Goal: Communication & Community: Ask a question

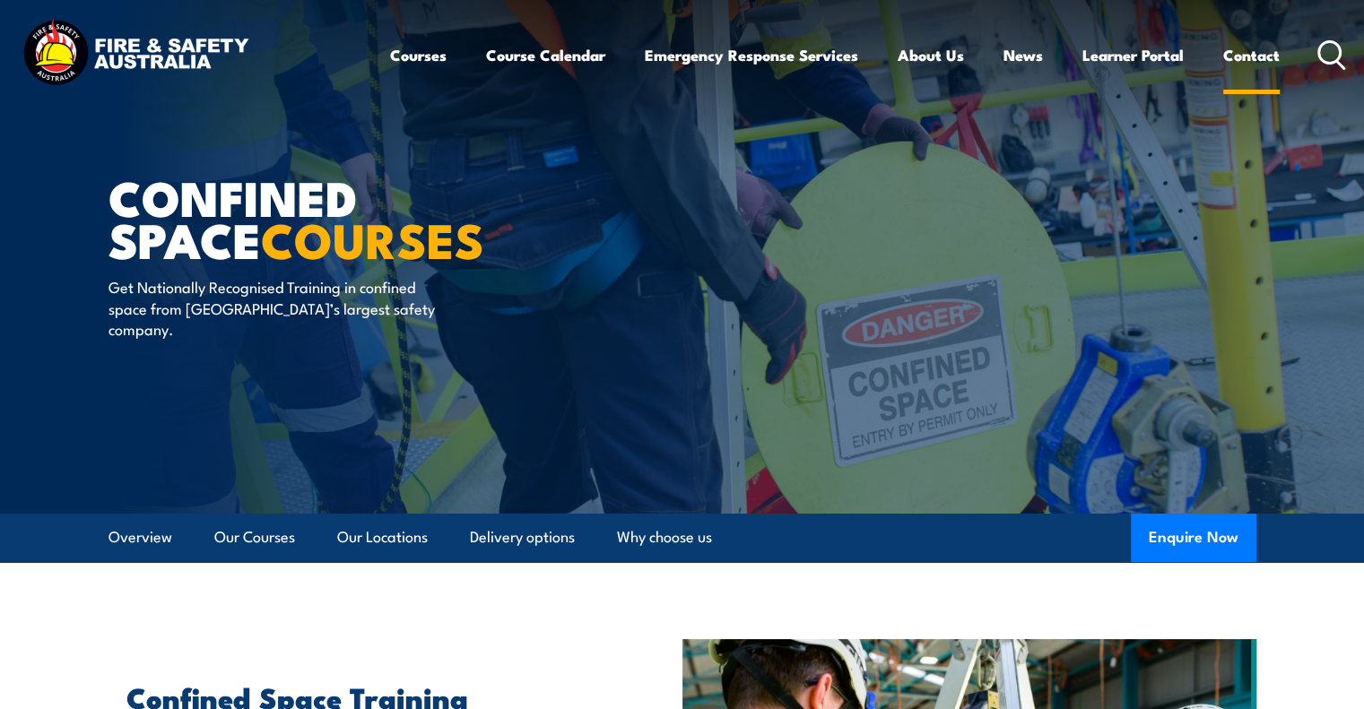
click at [1252, 51] on link "Contact" at bounding box center [1251, 55] width 57 height 48
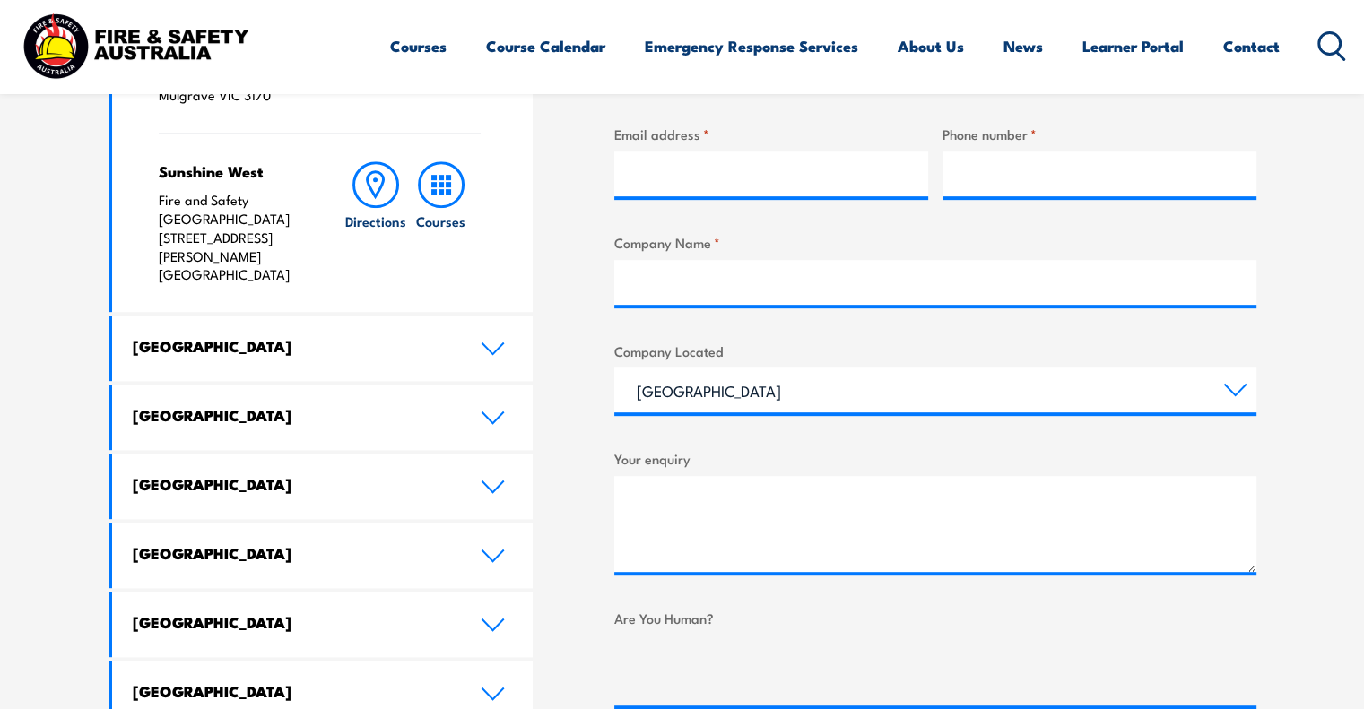
scroll to position [448, 0]
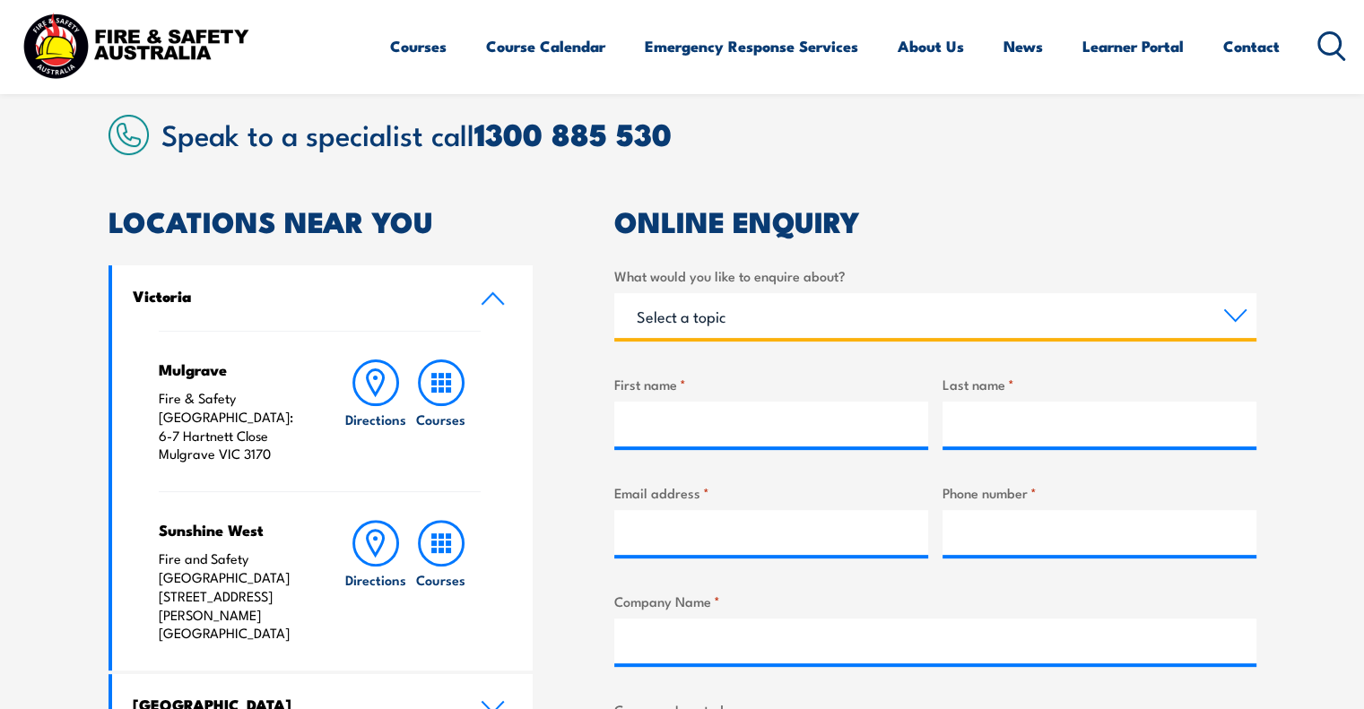
click at [718, 315] on select "Select a topic Training Emergency Response Services General Enquiry" at bounding box center [935, 315] width 642 height 45
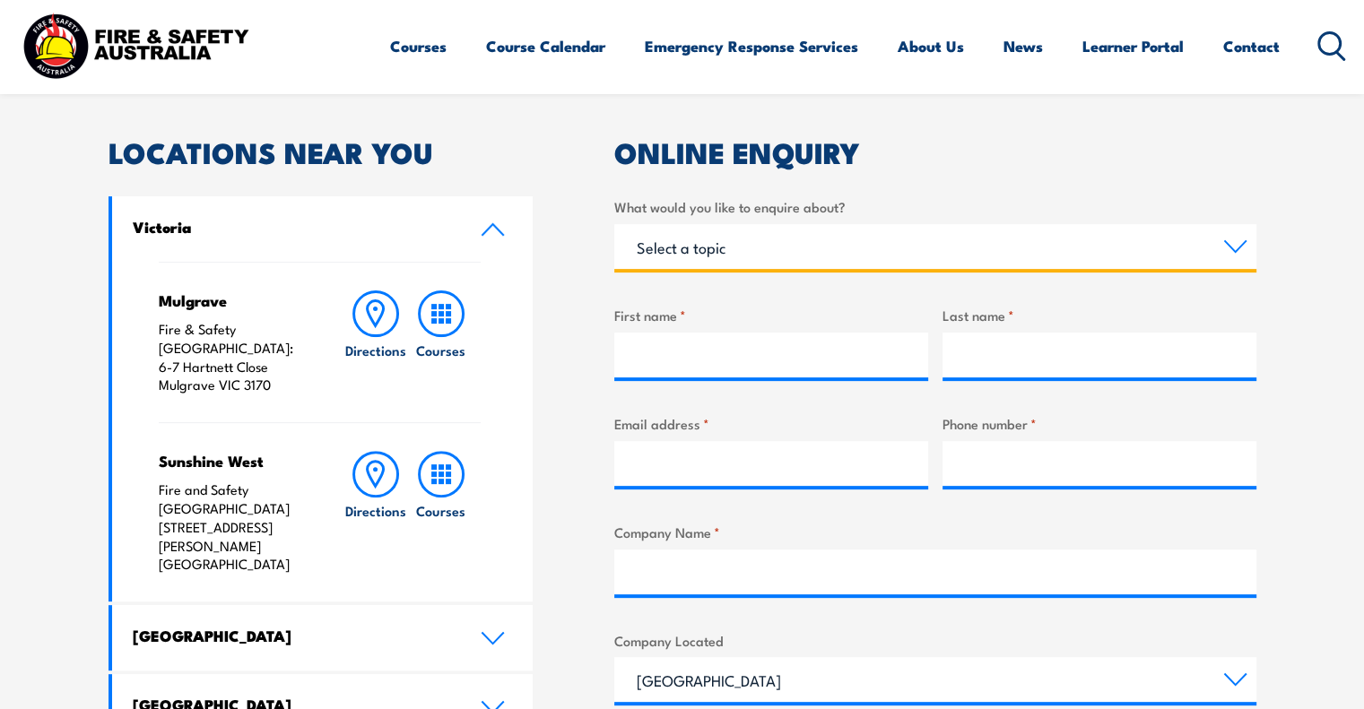
scroll to position [538, 0]
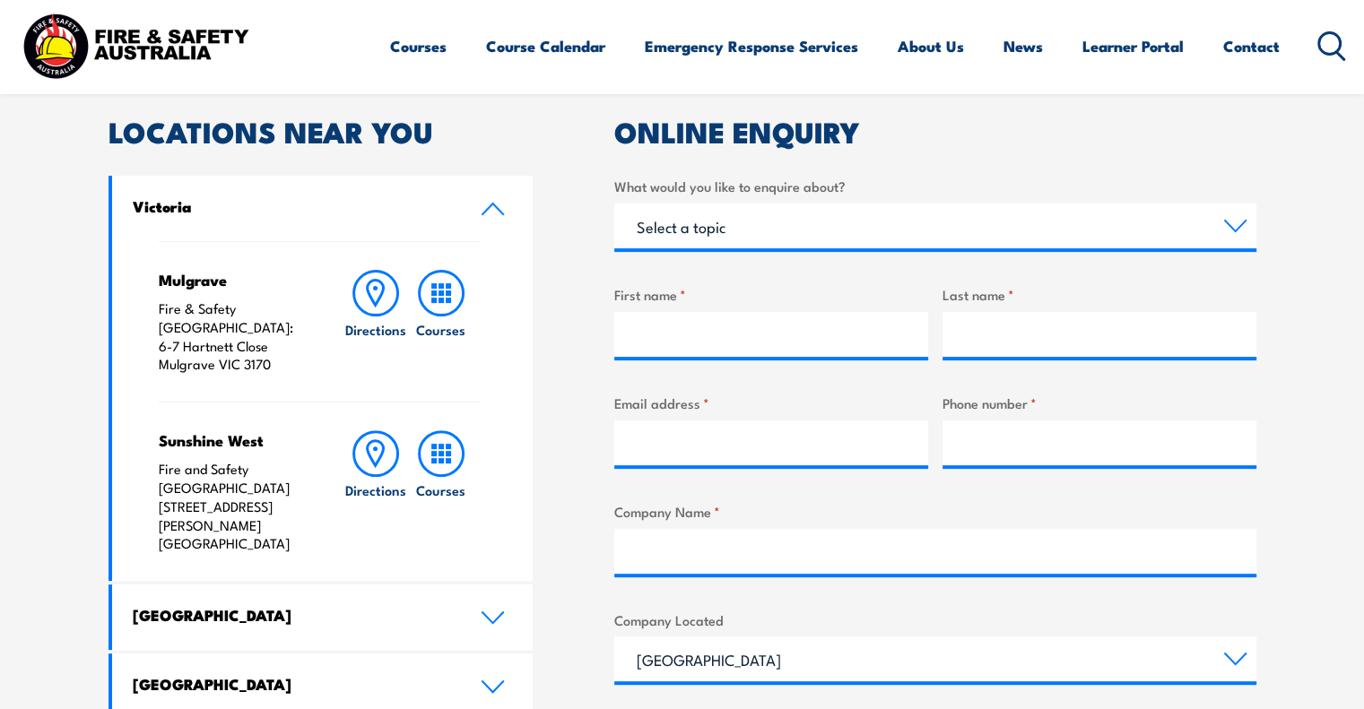
drag, startPoint x: 708, startPoint y: 259, endPoint x: 713, endPoint y: 251, distance: 9.7
click at [709, 256] on div "What would you like to enquire about? Select a topic Training Emergency Respons…" at bounding box center [935, 575] width 642 height 799
click at [733, 233] on select "Select a topic Training Emergency Response Services General Enquiry" at bounding box center [935, 226] width 642 height 45
select select "General Enquiry"
click at [614, 204] on select "Select a topic Training Emergency Response Services General Enquiry" at bounding box center [935, 226] width 642 height 45
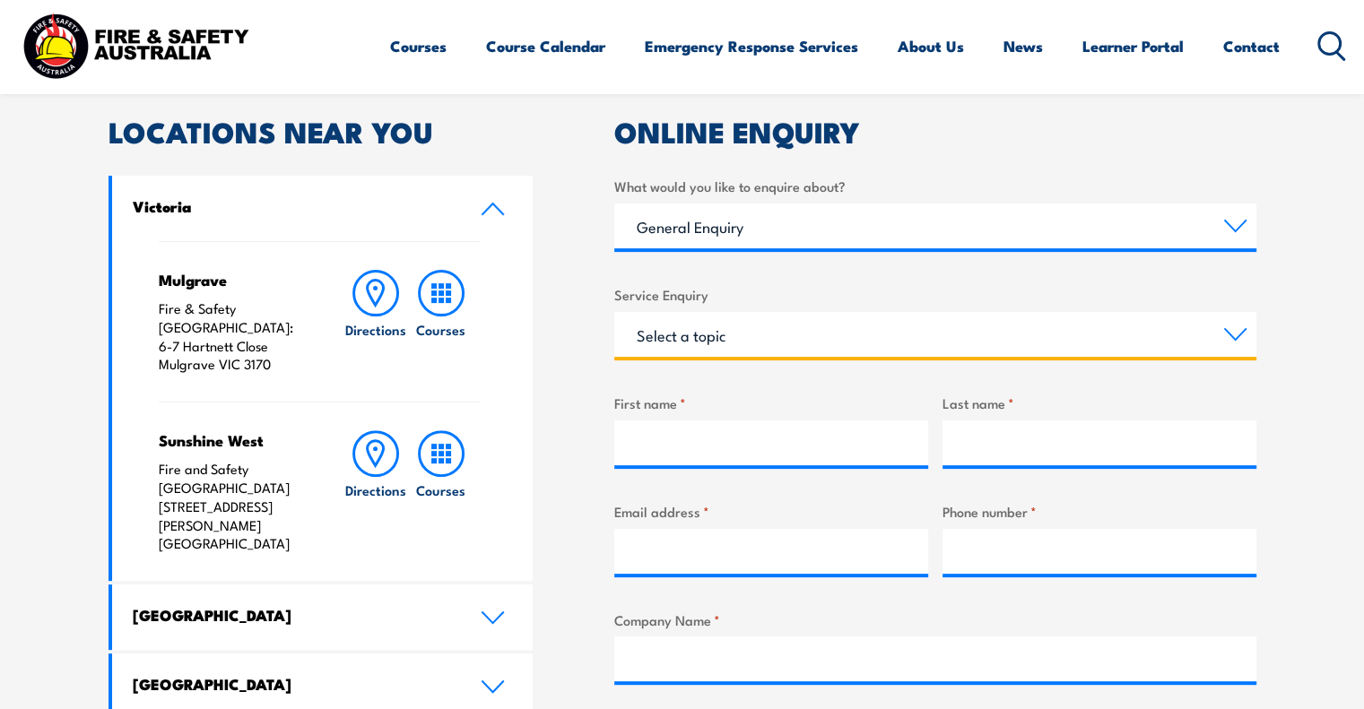
click at [715, 323] on select "Select a topic Assistance in completing an online enrolment booking Request a c…" at bounding box center [935, 334] width 642 height 45
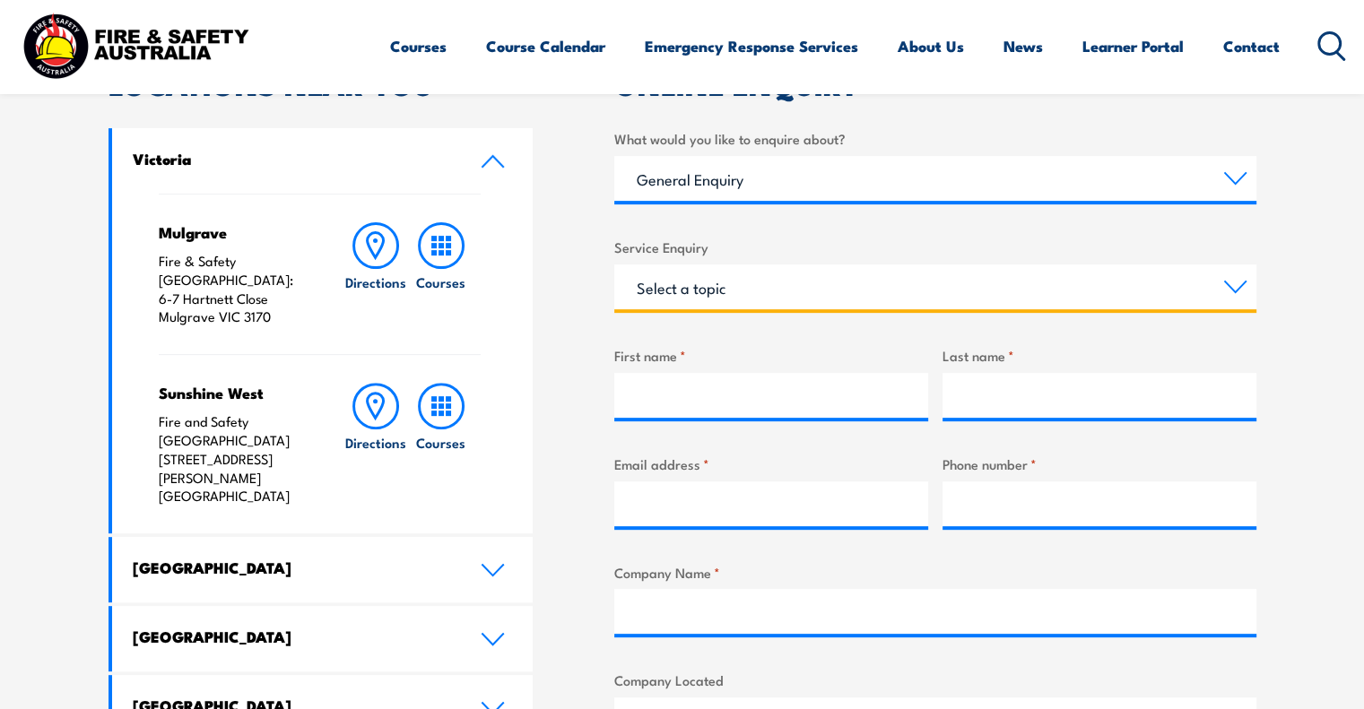
scroll to position [628, 0]
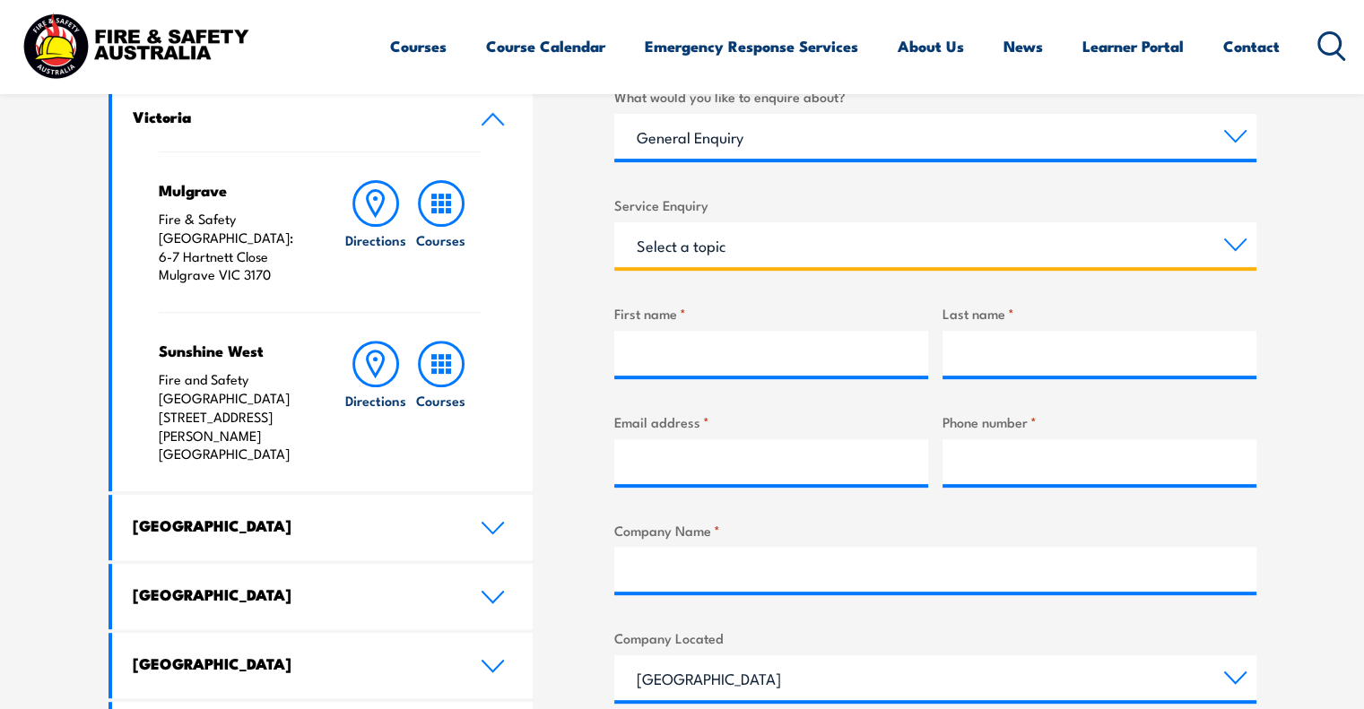
click at [776, 247] on select "Select a topic Assistance in completing an online enrolment booking Request a c…" at bounding box center [935, 244] width 642 height 45
select select "Other"
click at [614, 222] on select "Select a topic Assistance in completing an online enrolment booking Request a c…" at bounding box center [935, 244] width 642 height 45
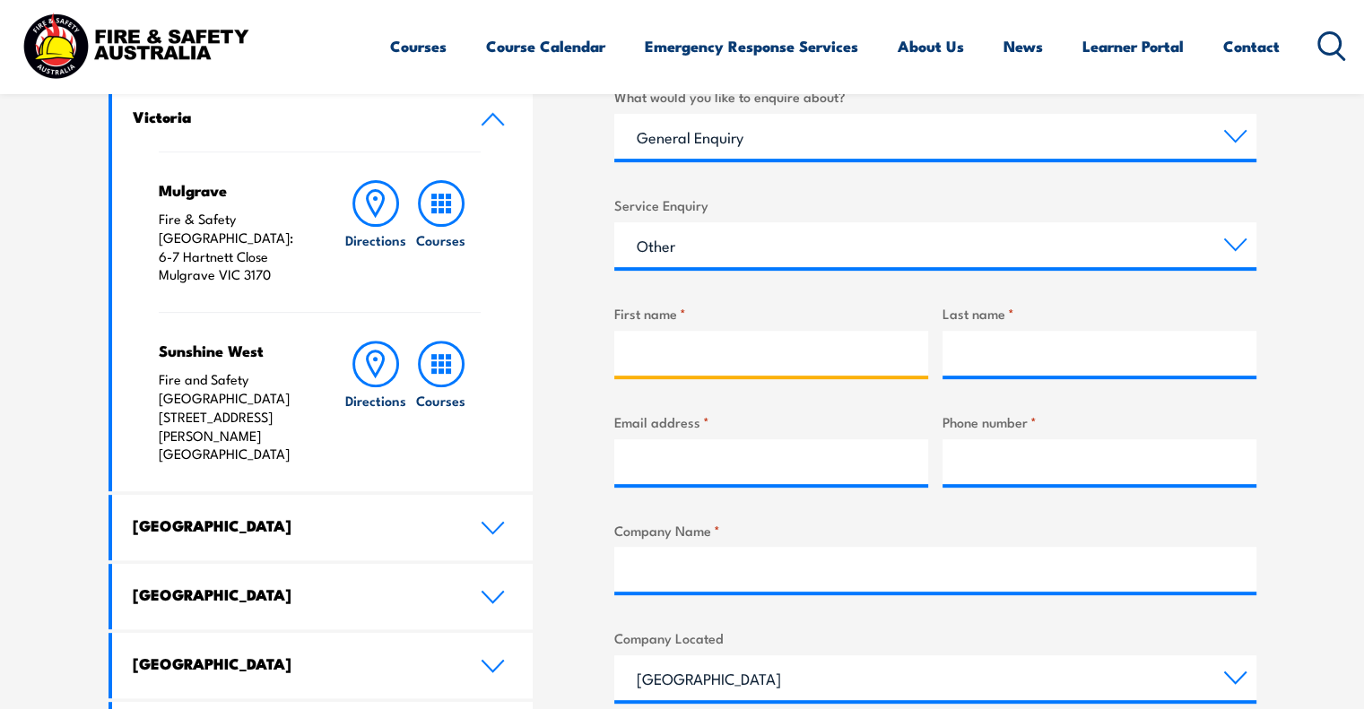
click at [743, 339] on input "First name *" at bounding box center [771, 353] width 314 height 45
type input "h"
type input "[PERSON_NAME]"
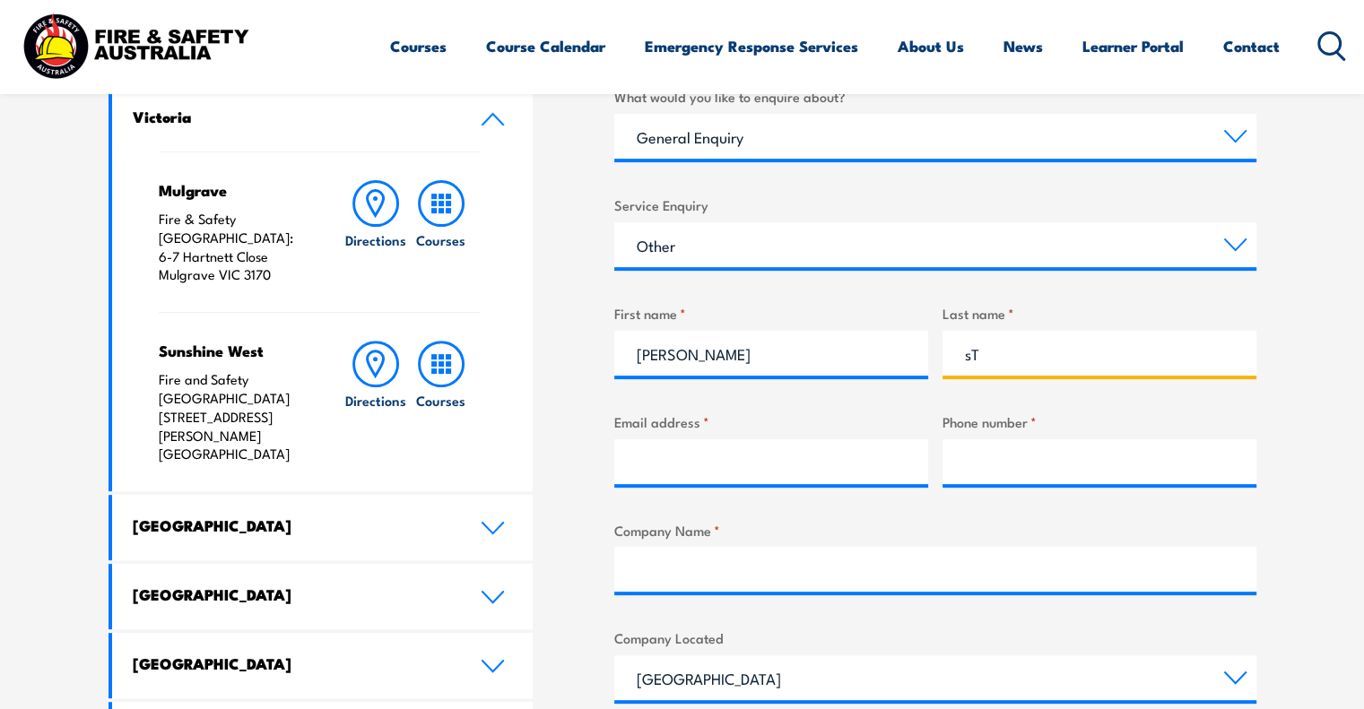
type input "s"
type input "[PERSON_NAME]"
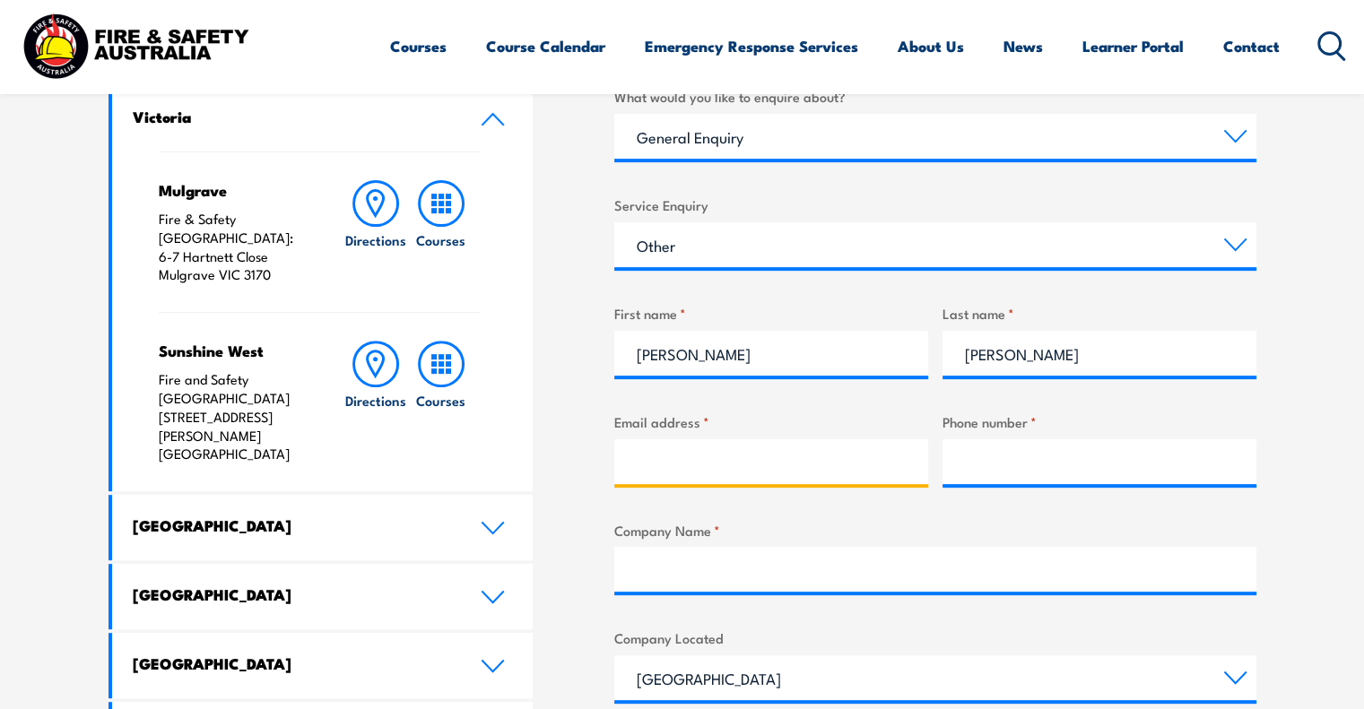
click at [653, 467] on input "Email address *" at bounding box center [771, 461] width 314 height 45
paste input "[EMAIL_ADDRESS][DOMAIN_NAME]"
type input "[EMAIL_ADDRESS][DOMAIN_NAME]"
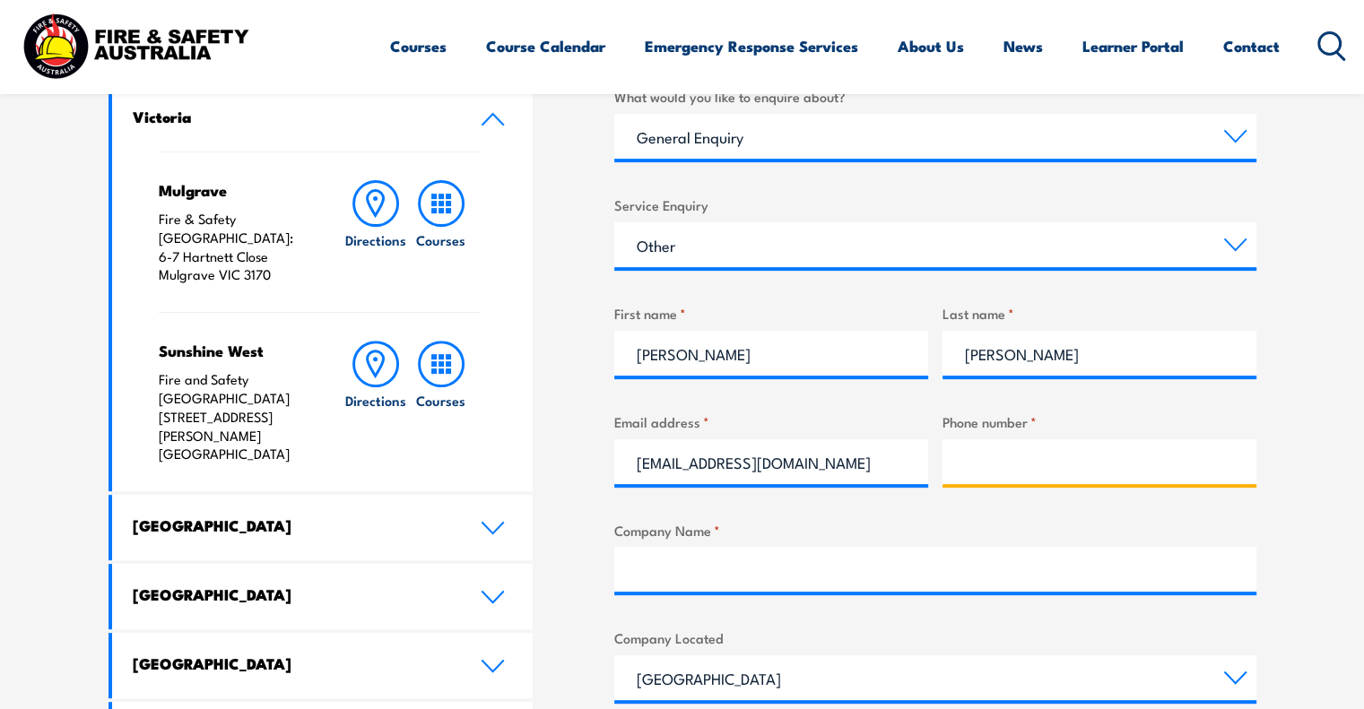
scroll to position [0, 0]
click at [1019, 443] on input "Phone number *" at bounding box center [1100, 461] width 314 height 45
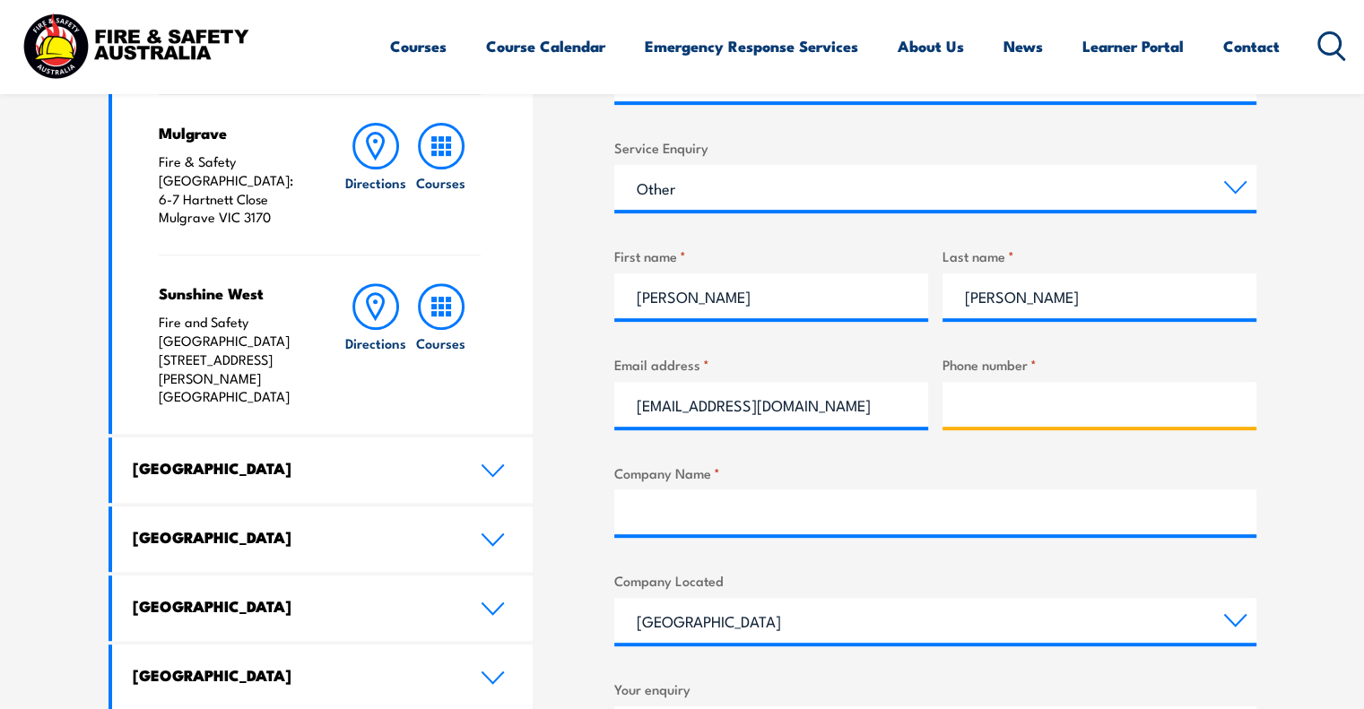
scroll to position [717, 0]
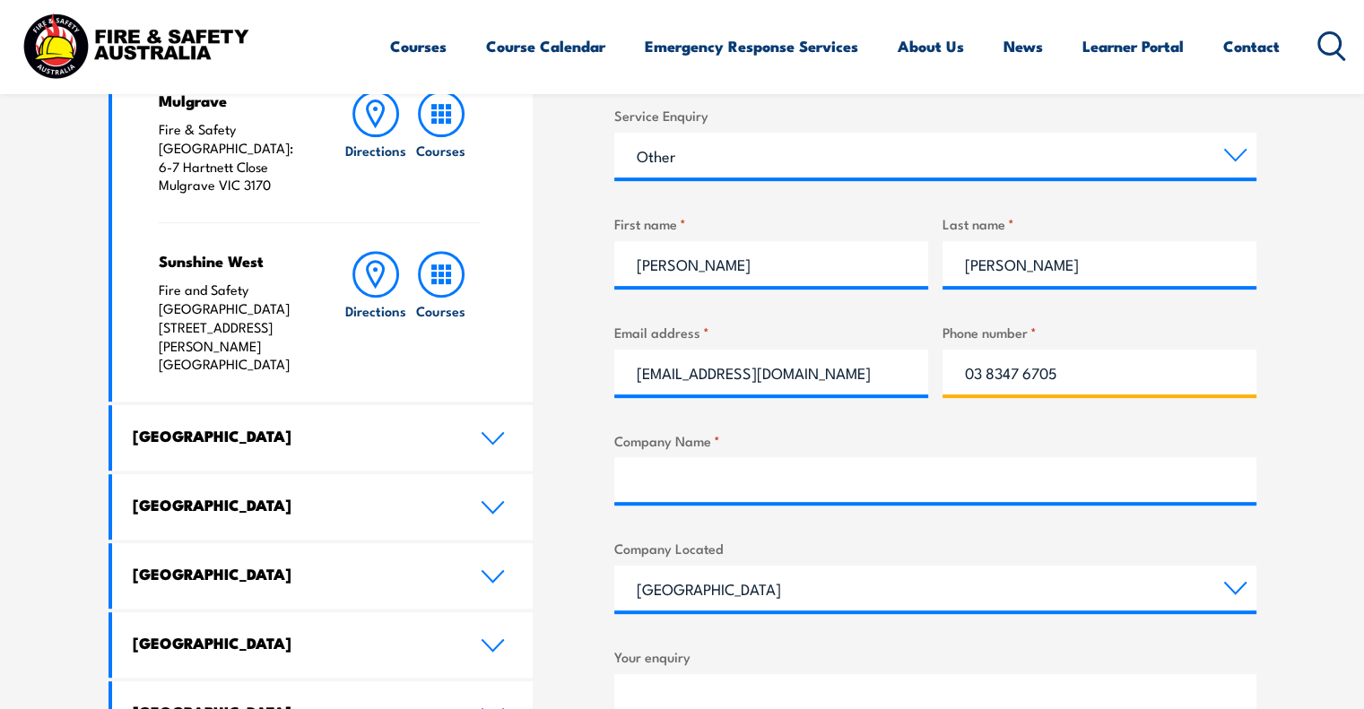
type input "03 8347 6705"
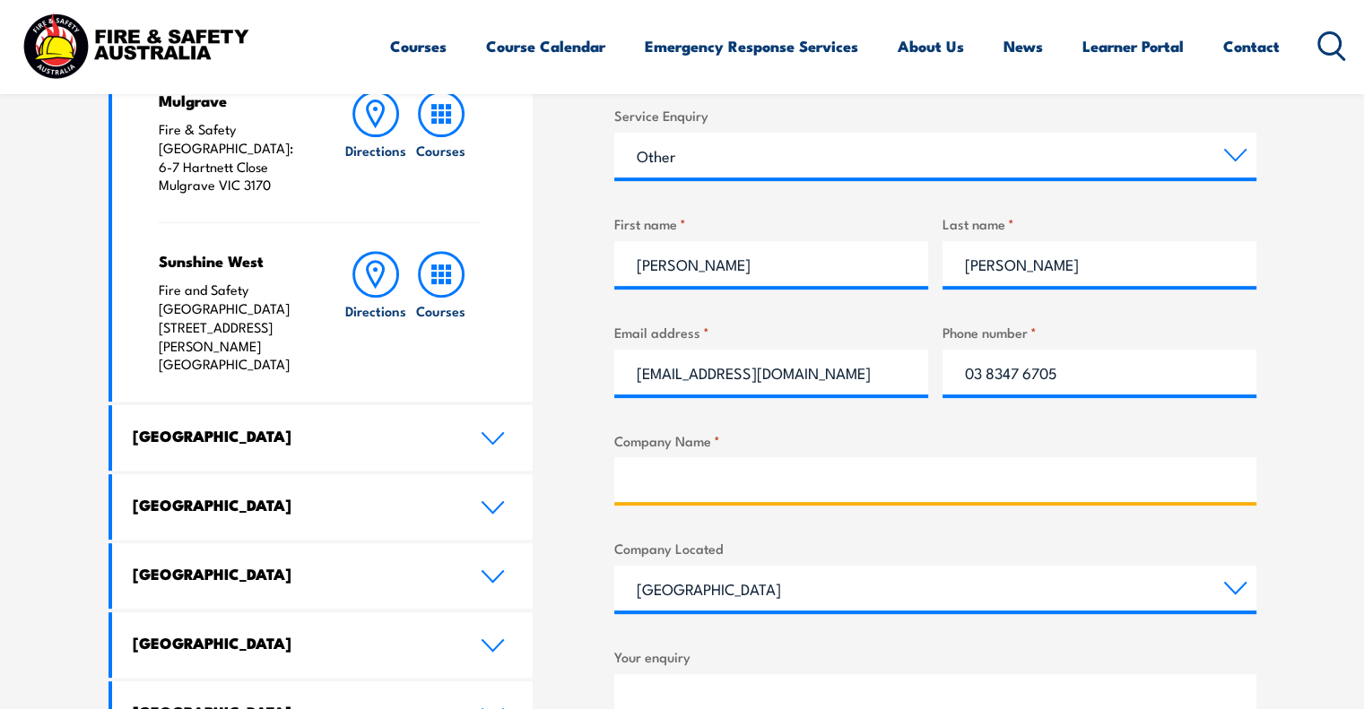
click at [978, 499] on input "Company Name *" at bounding box center [935, 479] width 642 height 45
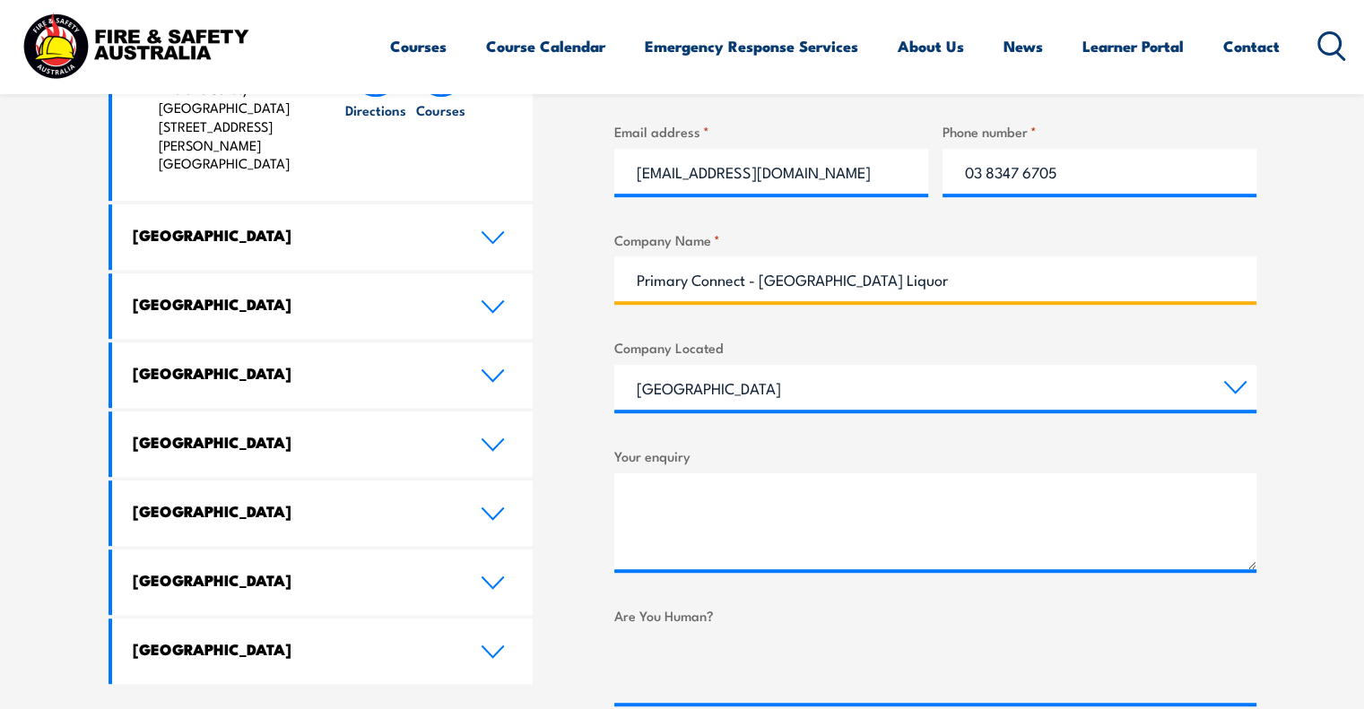
scroll to position [987, 0]
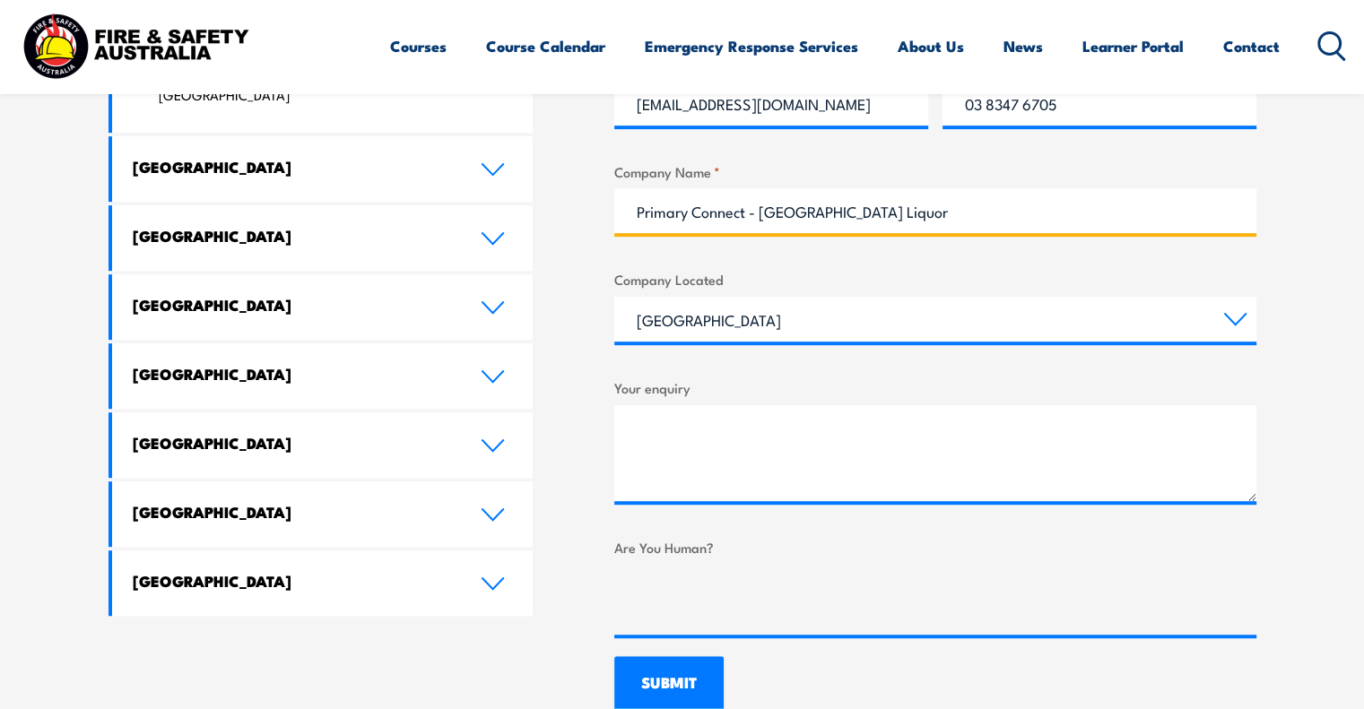
type input "Primary Connect - [GEOGRAPHIC_DATA] Liquor"
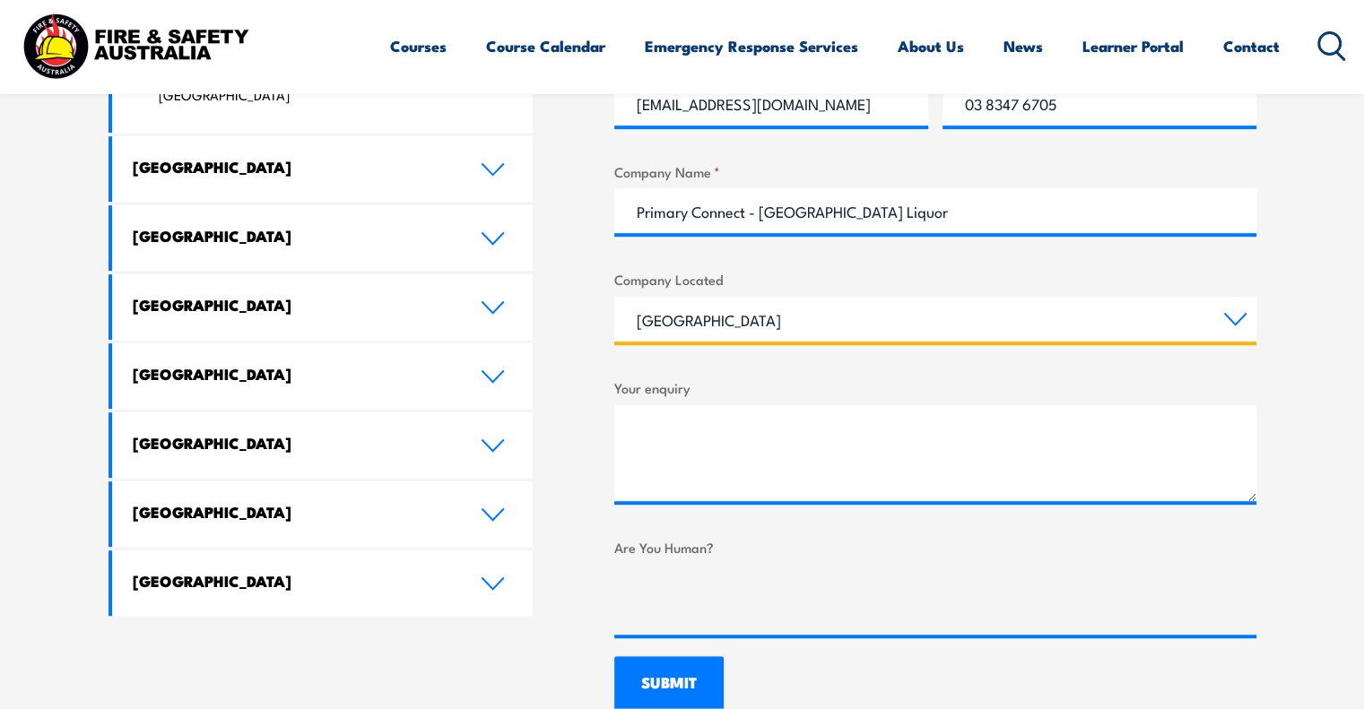
drag, startPoint x: 889, startPoint y: 314, endPoint x: 884, endPoint y: 328, distance: 15.0
click at [889, 313] on select "[GEOGRAPHIC_DATA] [GEOGRAPHIC_DATA] [GEOGRAPHIC_DATA] [GEOGRAPHIC_DATA] [GEOGRA…" at bounding box center [935, 319] width 642 height 45
click at [882, 337] on select "[GEOGRAPHIC_DATA] [GEOGRAPHIC_DATA] [GEOGRAPHIC_DATA] [GEOGRAPHIC_DATA] [GEOGRA…" at bounding box center [935, 319] width 642 height 45
select select "Victoria"
click at [614, 297] on select "[GEOGRAPHIC_DATA] [GEOGRAPHIC_DATA] [GEOGRAPHIC_DATA] [GEOGRAPHIC_DATA] [GEOGRA…" at bounding box center [935, 319] width 642 height 45
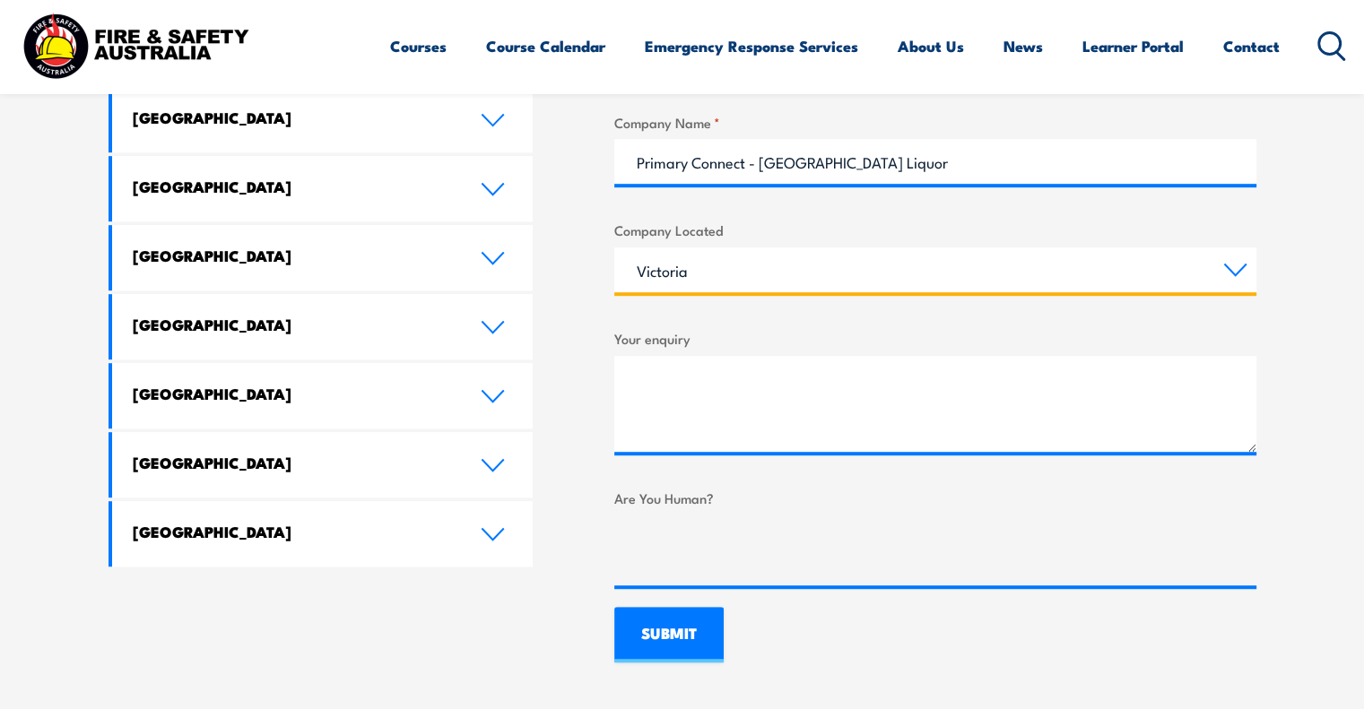
scroll to position [1166, 0]
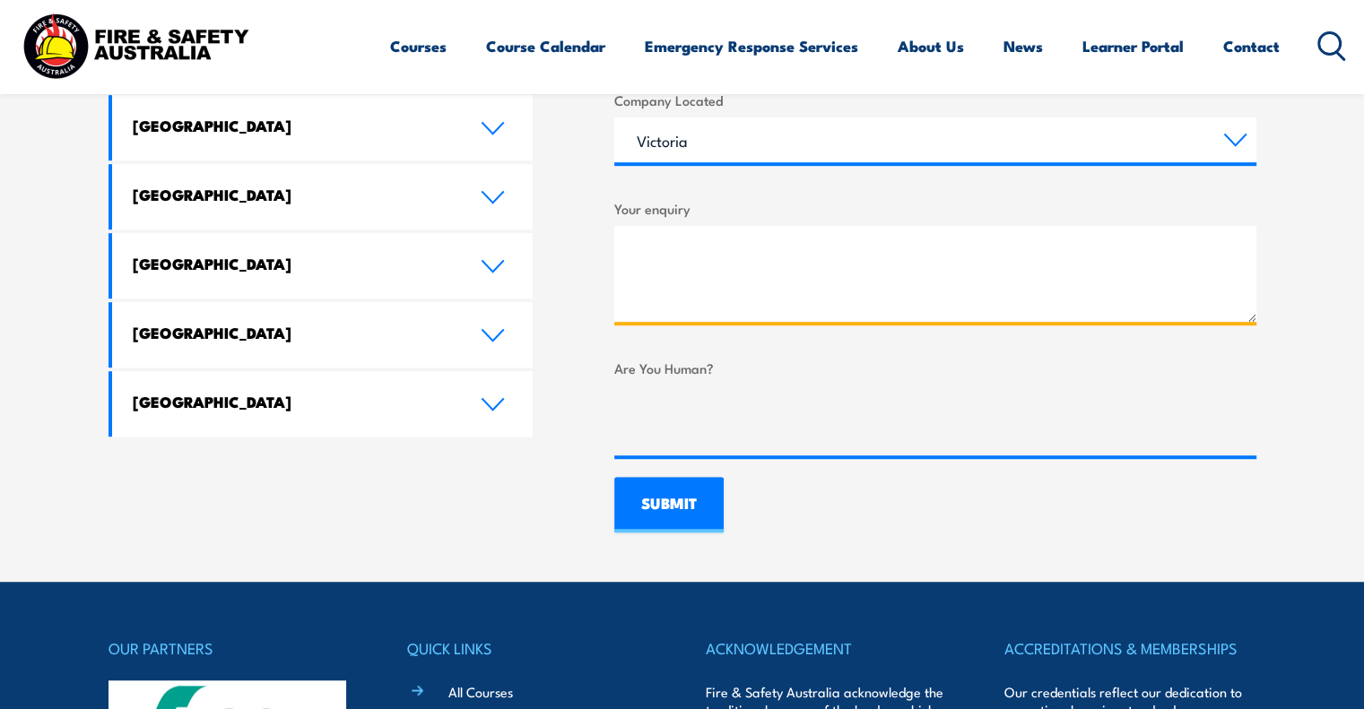
click at [734, 313] on textarea "Your enquiry" at bounding box center [935, 274] width 642 height 96
click at [904, 295] on textarea "Hi There, I was looking to purchase some" at bounding box center [935, 274] width 642 height 96
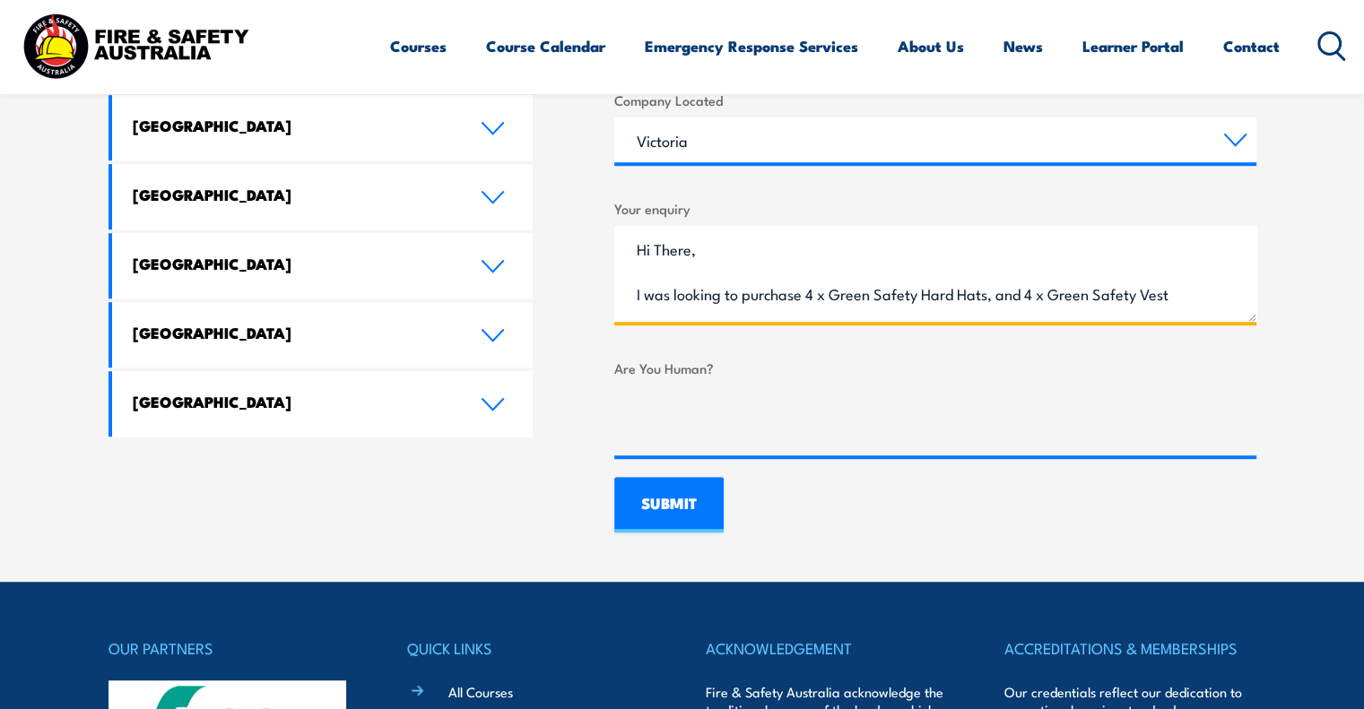
scroll to position [39, 0]
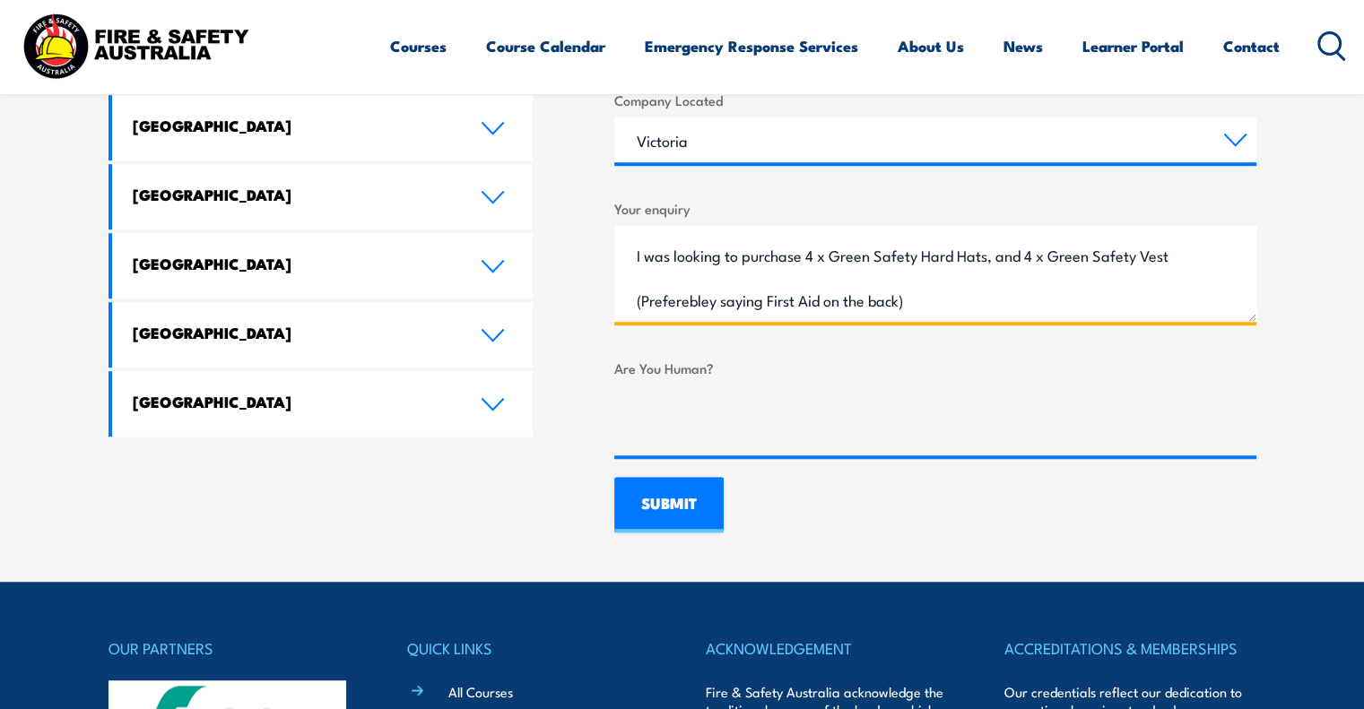
click at [659, 298] on textarea "Hi There, I was looking to purchase 4 x Green Safety Hard Hats, and 4 x Green S…" at bounding box center [935, 274] width 642 height 96
drag, startPoint x: 1120, startPoint y: 314, endPoint x: 1047, endPoint y: 296, distance: 75.7
click at [1120, 312] on textarea "Hi There, I was looking to purchase 4 x Green Safety Hard Hats, and 4 x Green S…" at bounding box center [935, 274] width 642 height 96
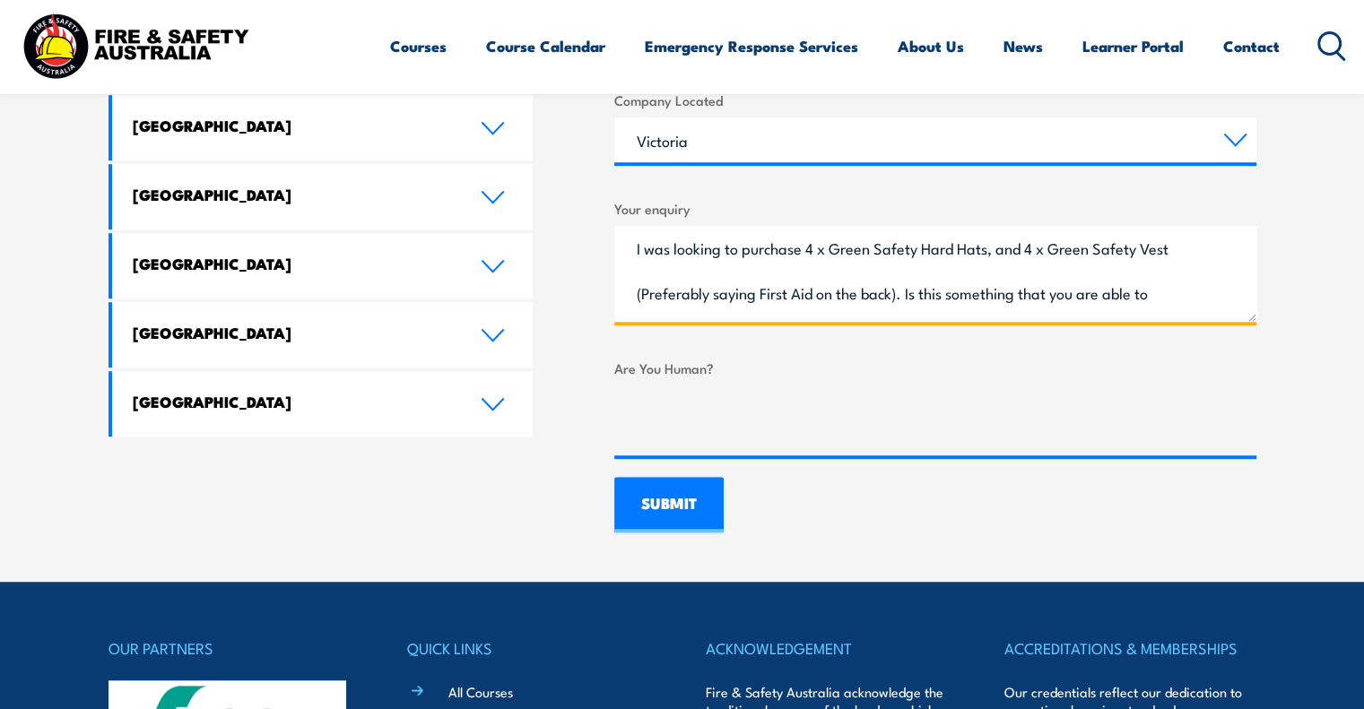
scroll to position [90, 0]
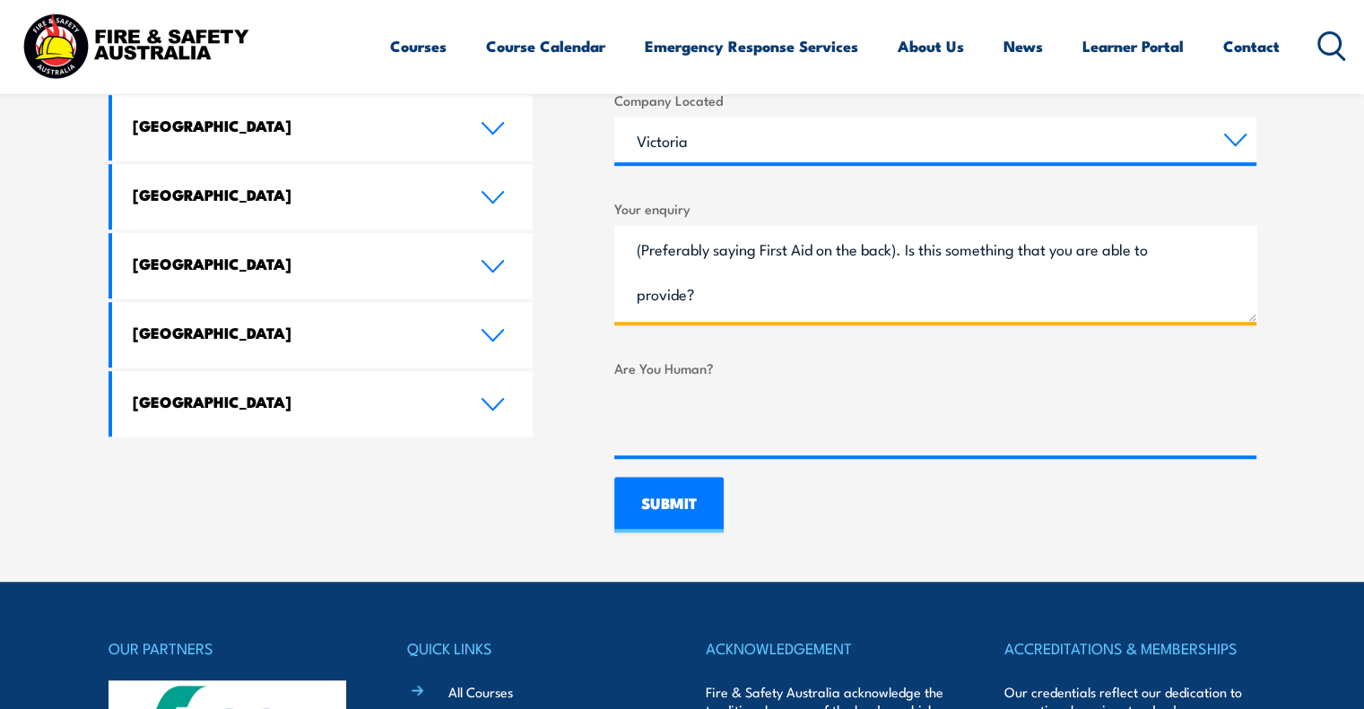
click at [900, 243] on textarea "Hi There, I was looking to purchase 4 x Green Safety Hard Hats, and 4 x Green S…" at bounding box center [935, 274] width 642 height 96
click at [961, 248] on textarea "Hi There, I was looking to purchase 4 x Green Safety Hard Hats, and 4 x Green S…" at bounding box center [935, 274] width 642 height 96
drag, startPoint x: 1015, startPoint y: 243, endPoint x: 1029, endPoint y: 243, distance: 13.5
click at [1028, 243] on textarea "Hi There, I was looking to purchase 4 x Green Safety Hard Hats, and 4 x Green S…" at bounding box center [935, 274] width 642 height 96
drag, startPoint x: 1039, startPoint y: 243, endPoint x: 1051, endPoint y: 244, distance: 11.7
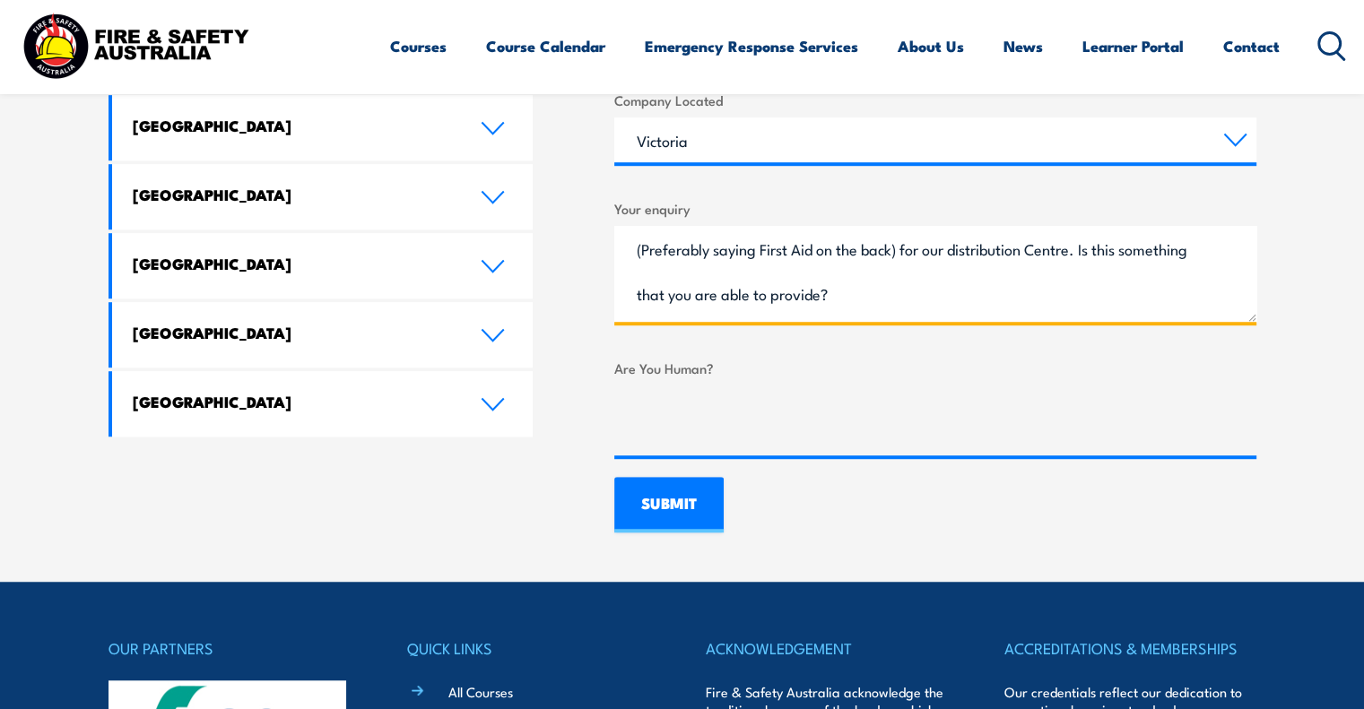
click at [1040, 243] on textarea "Hi There, I was looking to purchase 4 x Green Safety Hard Hats, and 4 x Green S…" at bounding box center [935, 274] width 642 height 96
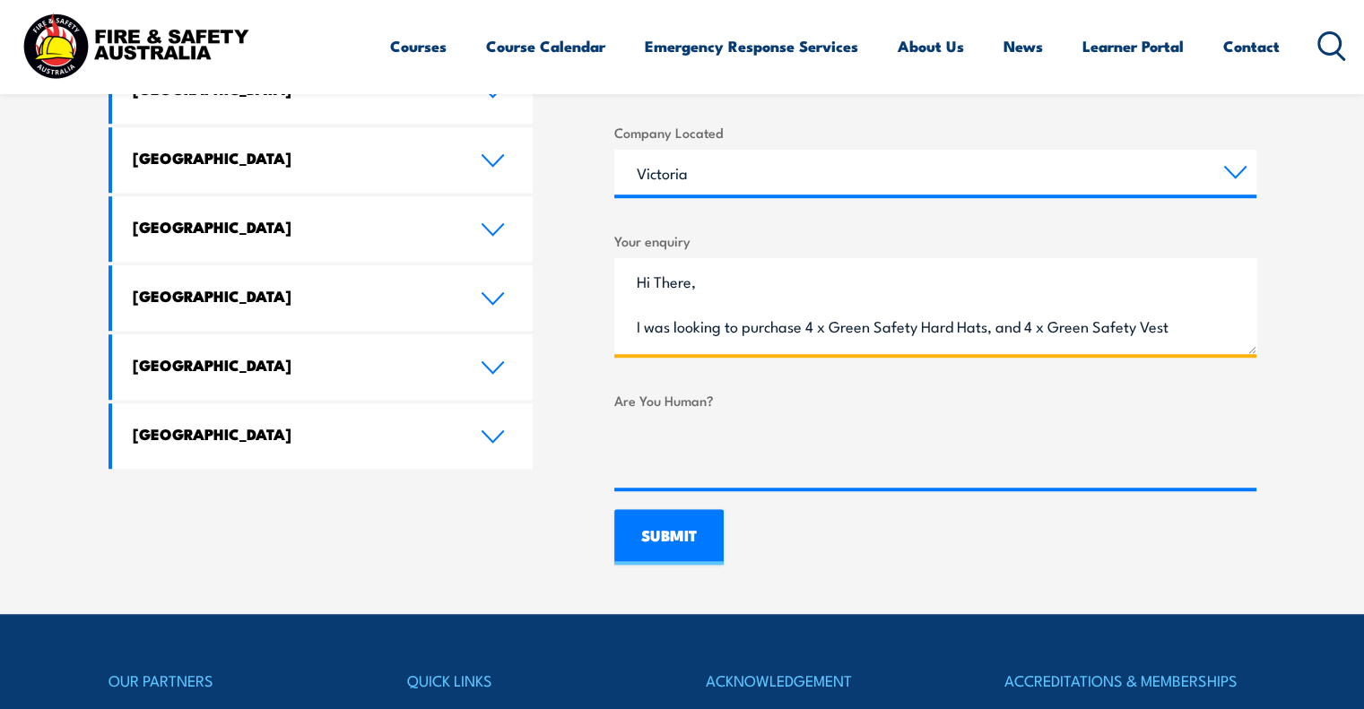
scroll to position [1256, 0]
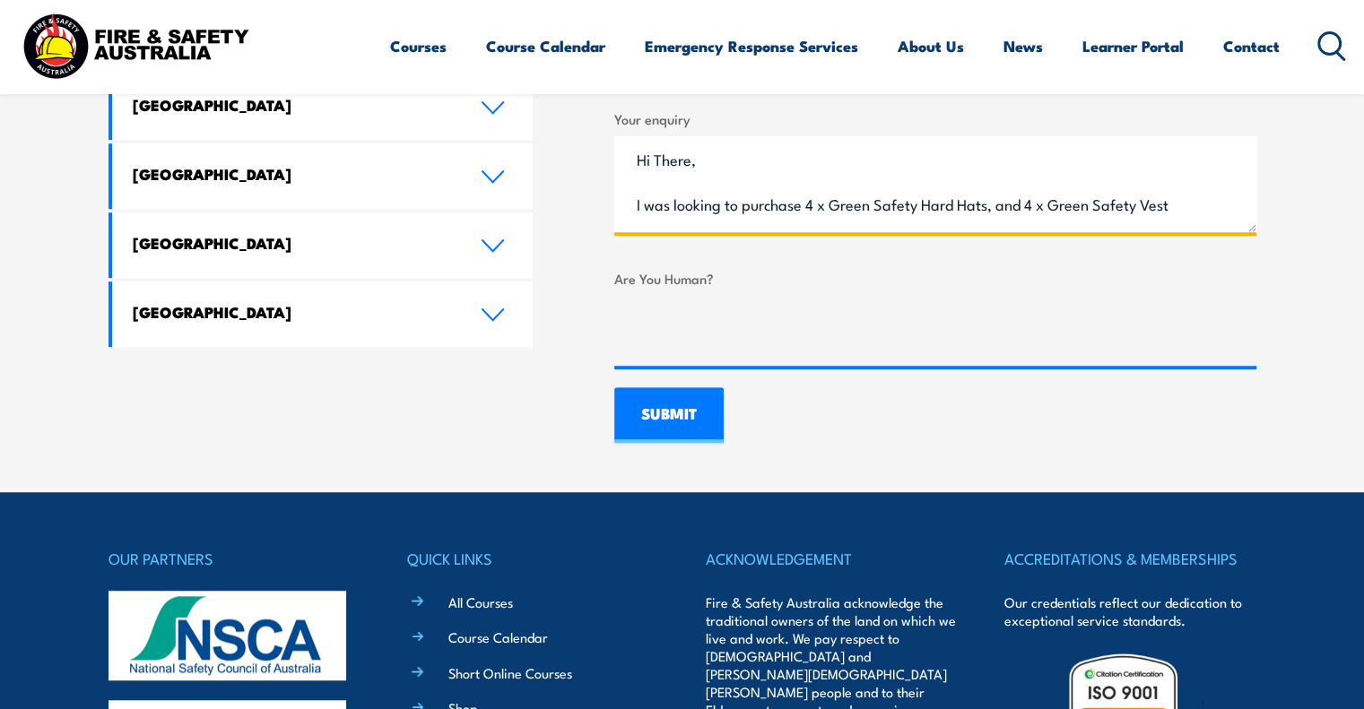
type textarea "Hi There, I was looking to purchase 4 x Green Safety Hard Hats, and 4 x Green S…"
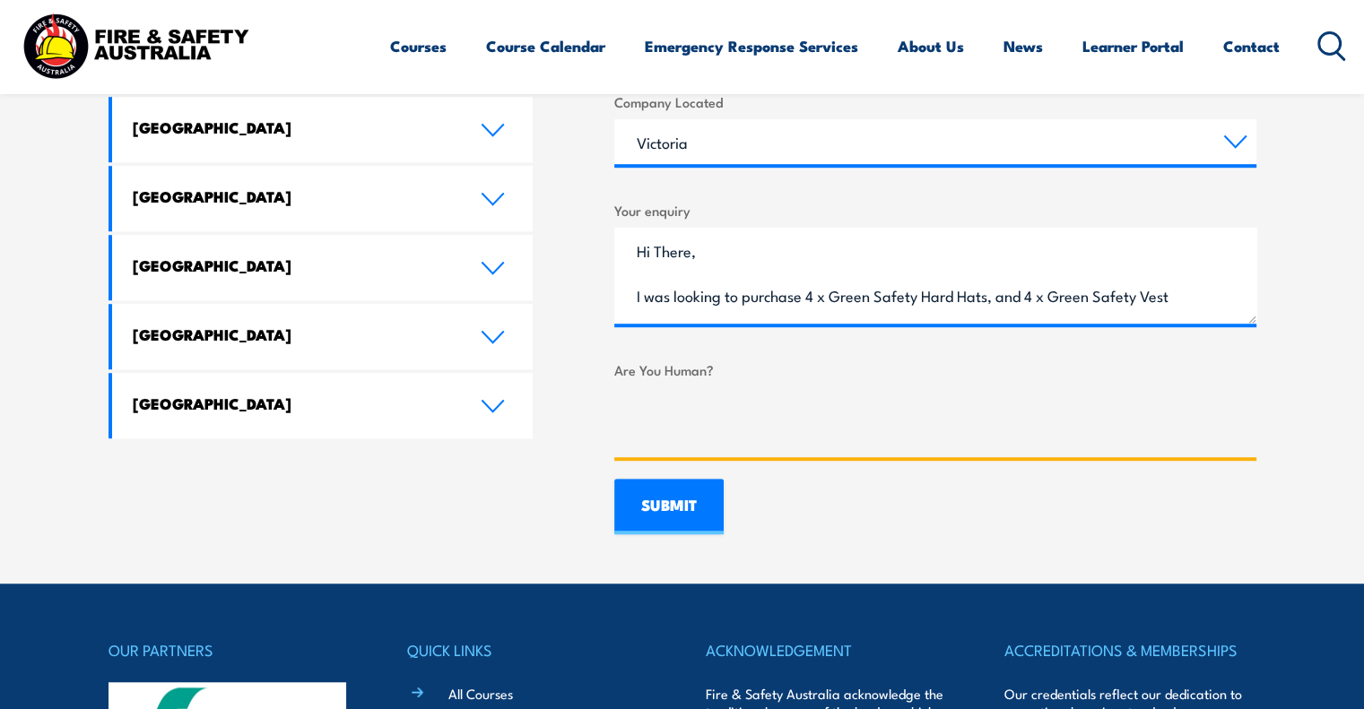
scroll to position [1166, 0]
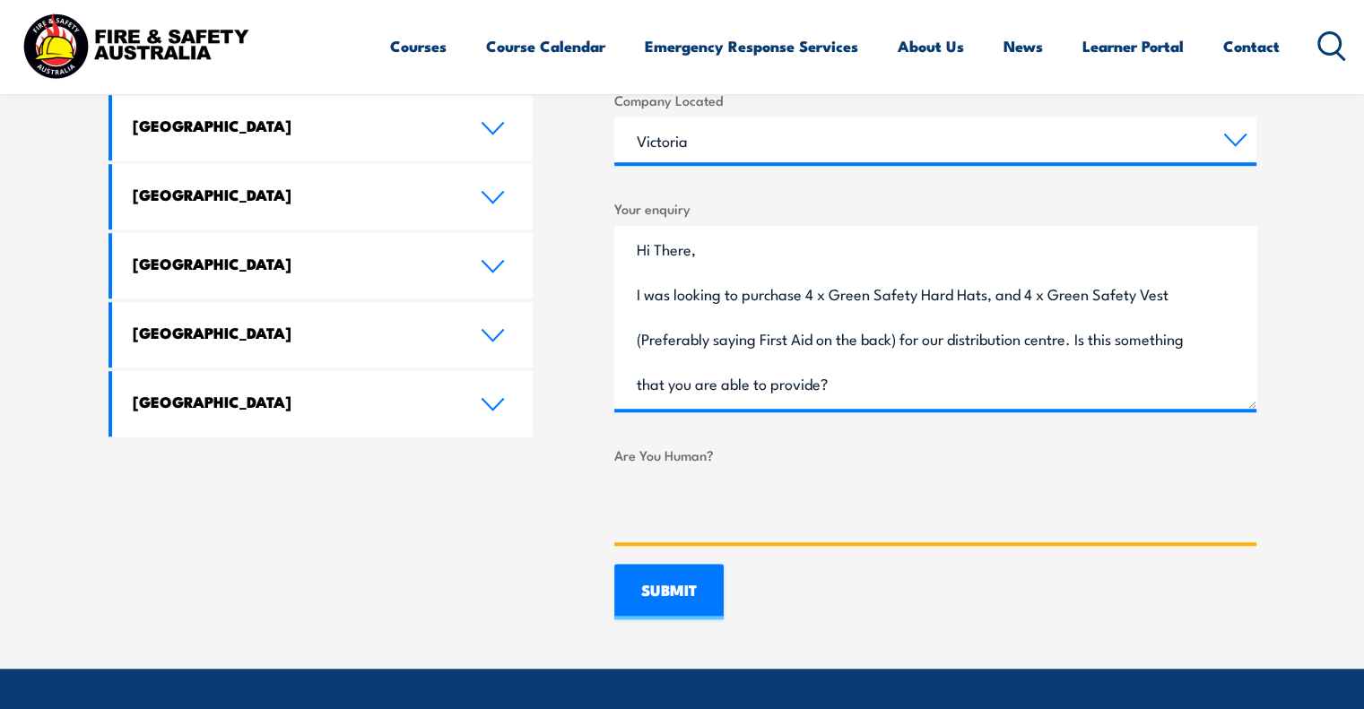
drag, startPoint x: 1251, startPoint y: 319, endPoint x: 1265, endPoint y: 407, distance: 89.1
click at [1265, 407] on section "Speak to a specialist call [PHONE_NUMBER] LOCATIONS NEAR [GEOGRAPHIC_DATA] [GEO…" at bounding box center [682, 8] width 1364 height 1321
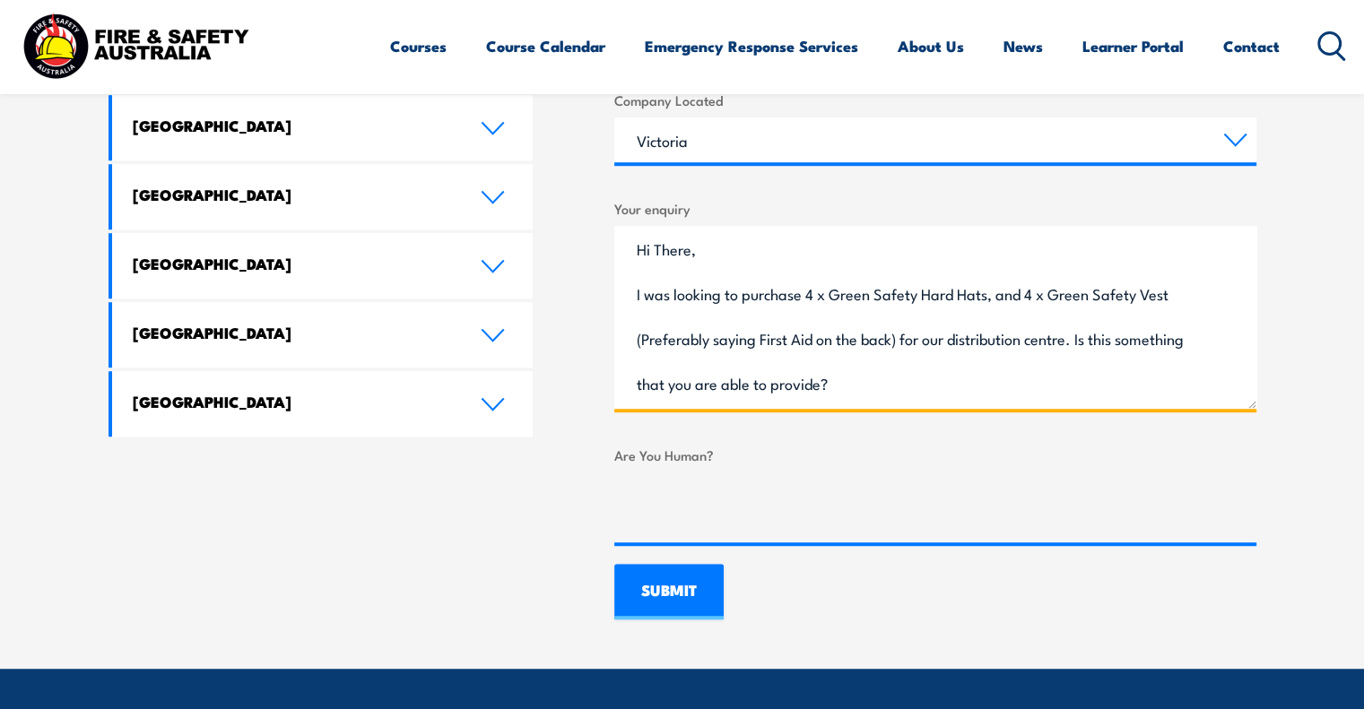
click at [1050, 351] on textarea "Hi There, I was looking to purchase 4 x Green Safety Hard Hats, and 4 x Green S…" at bounding box center [935, 317] width 642 height 183
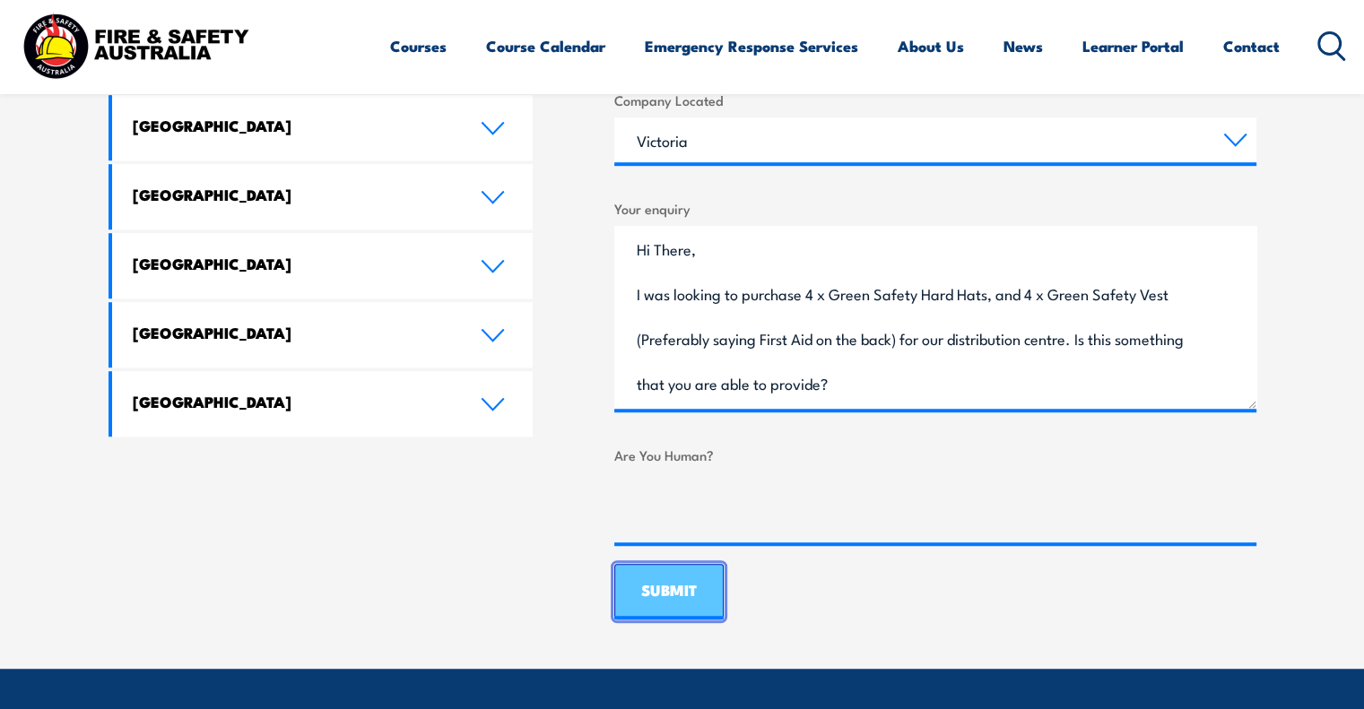
drag, startPoint x: 1056, startPoint y: 340, endPoint x: 682, endPoint y: 583, distance: 446.0
click at [682, 583] on input "SUBMIT" at bounding box center [668, 592] width 109 height 56
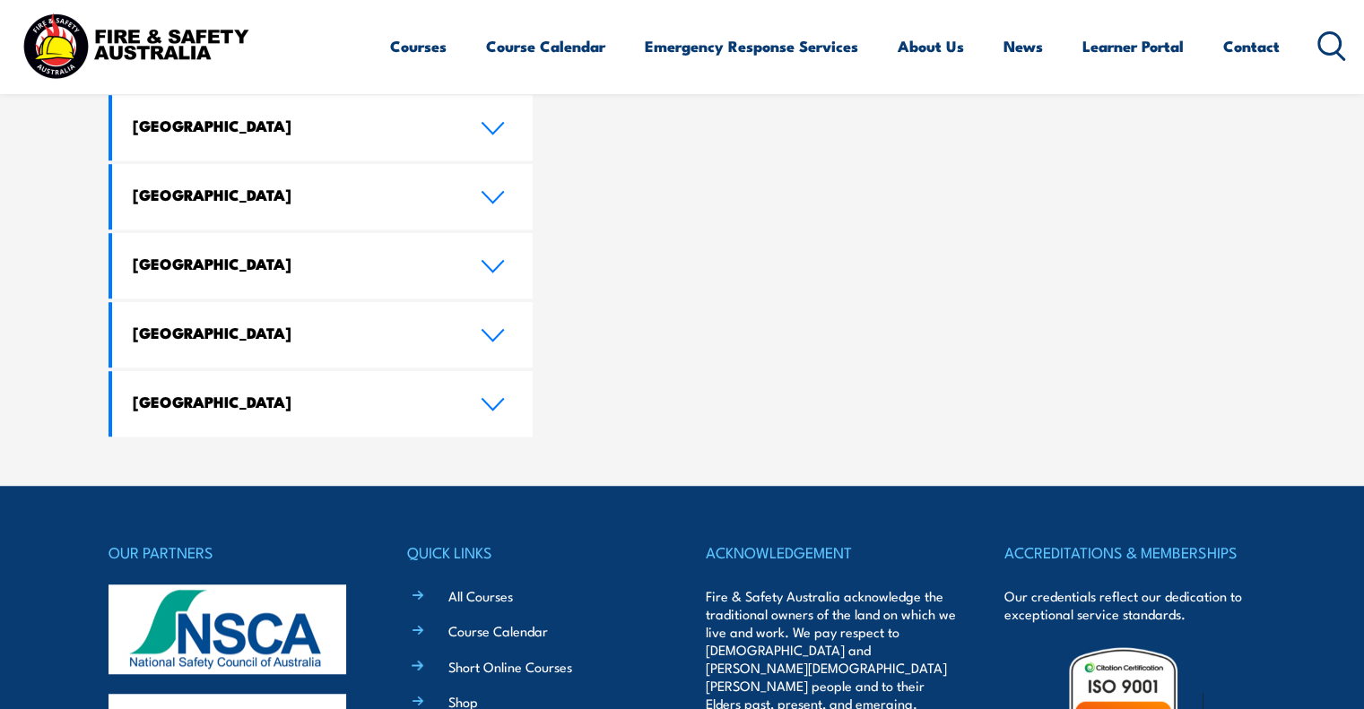
scroll to position [0, 0]
